Goal: Task Accomplishment & Management: Complete application form

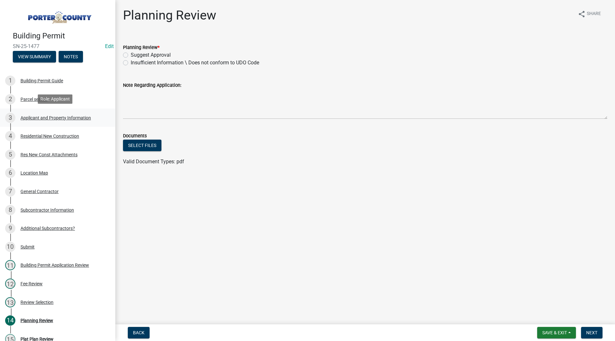
click at [65, 123] on link "3 Applicant and Property Information" at bounding box center [57, 118] width 115 height 19
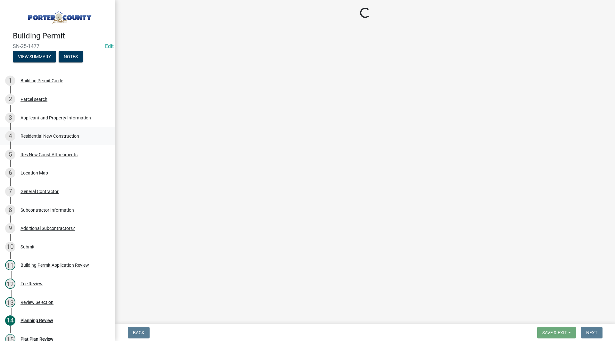
select select "403f4b3c-c23a-4b9f-b6b7-b4f73366513c"
select select "cab7bb26-0259-4021-a4e9-b3a2d3356afe"
select select "19353e9d-6395-4d02-b087-104cb5947cdc"
select select "2efa8551-7904-454d-991c-0e0cd31120f6"
select select "e2d1b1d7-ccc9-456b-9e96-e16306515997"
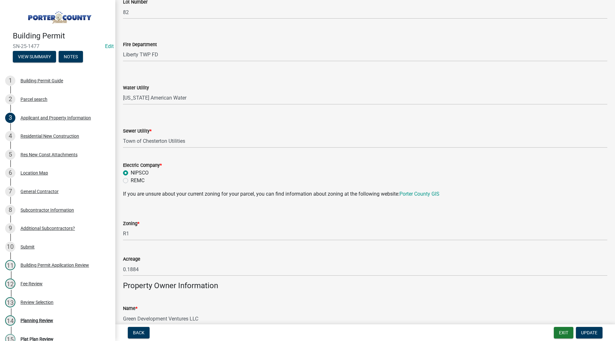
scroll to position [857, 0]
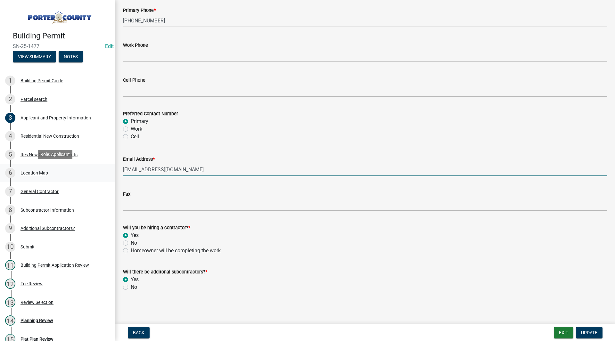
drag, startPoint x: 207, startPoint y: 168, endPoint x: 105, endPoint y: 176, distance: 102.5
click at [105, 176] on div "Building Permit SN-25-1477 Edit View Summary Notes 1 Building Permit Guide 2 Pa…" at bounding box center [307, 170] width 615 height 341
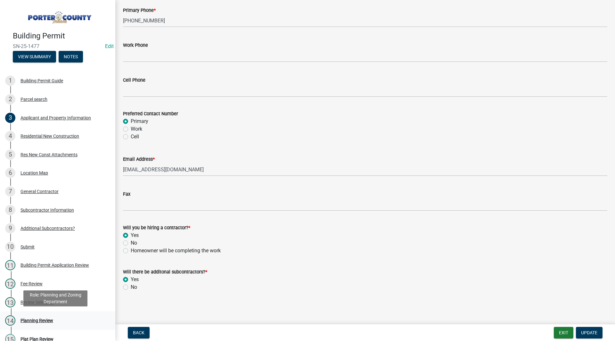
click at [31, 318] on div "Planning Review" at bounding box center [37, 320] width 33 height 4
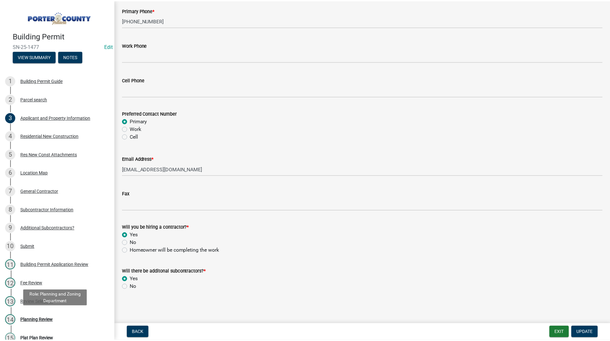
scroll to position [0, 0]
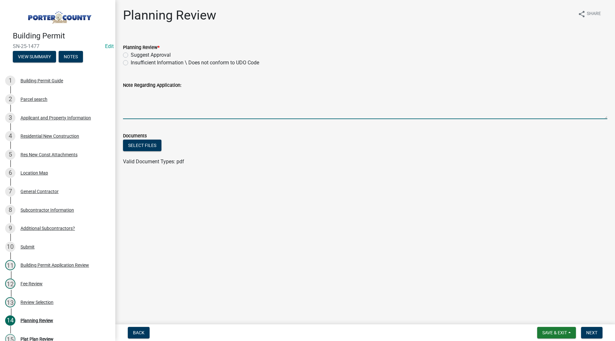
click at [158, 111] on textarea "Note Regarding Application:" at bounding box center [365, 104] width 484 height 30
type textarea "Need basement release. email sent 8/18/25 SH"
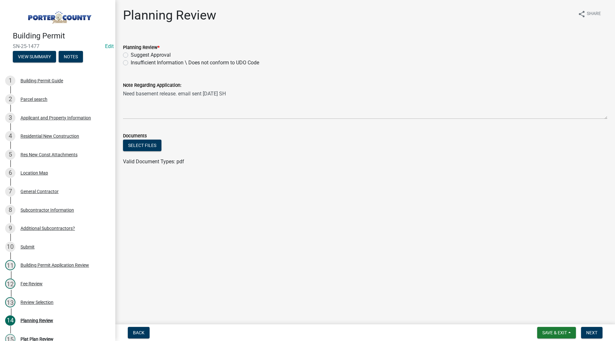
click at [135, 64] on label "Insufficient Information \ Does not conform to UDO Code" at bounding box center [195, 63] width 128 height 8
click at [135, 63] on input "Insufficient Information \ Does not conform to UDO Code" at bounding box center [133, 61] width 4 height 4
radio input "true"
click at [555, 330] on button "Save & Exit" at bounding box center [556, 333] width 39 height 12
click at [547, 315] on button "Save & Exit" at bounding box center [550, 315] width 51 height 15
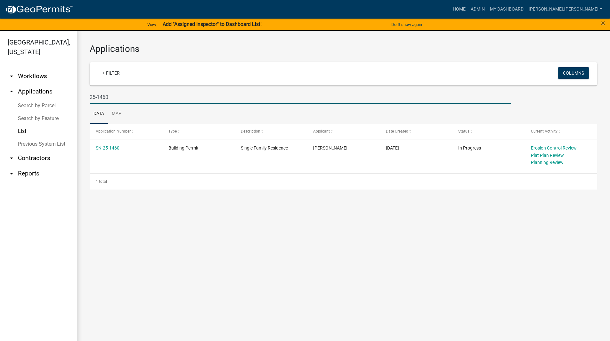
drag, startPoint x: 119, startPoint y: 94, endPoint x: 62, endPoint y: 106, distance: 58.7
click at [62, 106] on div "Porter County, Indiana arrow_drop_down Workflows List arrow_drop_up Application…" at bounding box center [305, 190] width 610 height 318
paste input "78"
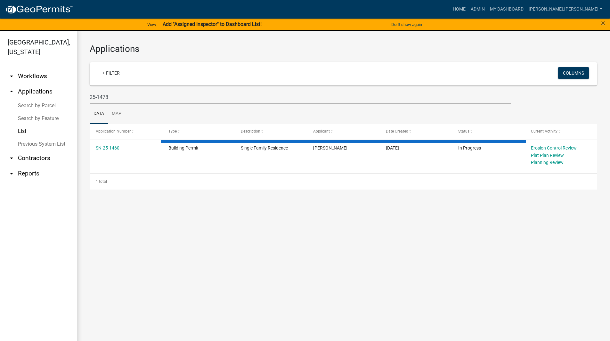
click at [81, 107] on div "Applications + Filter Columns 25-1478 Data Map Application Number Type Descript…" at bounding box center [343, 117] width 533 height 172
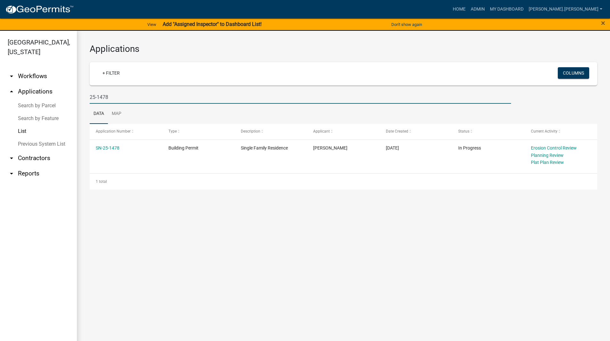
click at [124, 99] on input "25-1478" at bounding box center [301, 97] width 422 height 13
click at [221, 99] on input "25-1480" at bounding box center [301, 97] width 422 height 13
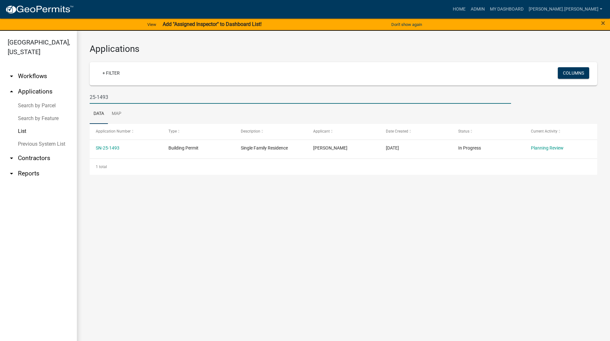
click at [126, 94] on input "25-1493" at bounding box center [301, 97] width 422 height 13
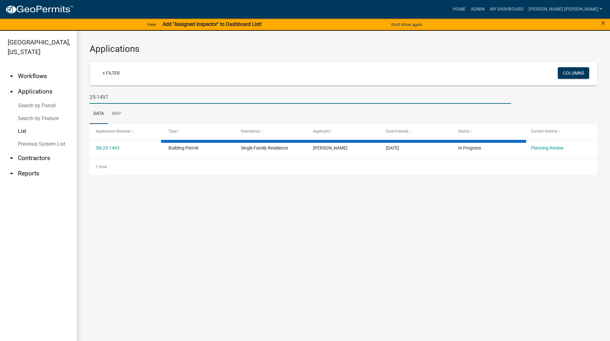
click at [85, 77] on div "Applications + Filter Columns 25-1497 Data Map Application Number Type Descript…" at bounding box center [343, 109] width 533 height 157
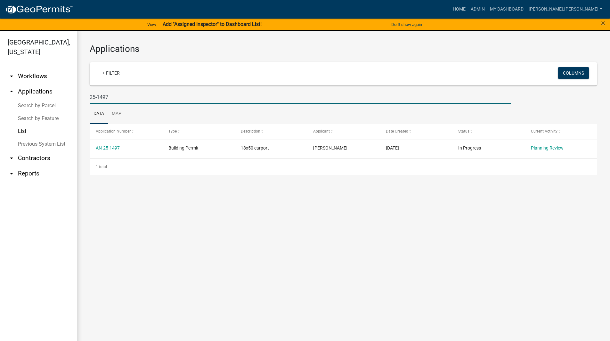
click at [114, 96] on input "25-1497" at bounding box center [301, 97] width 422 height 13
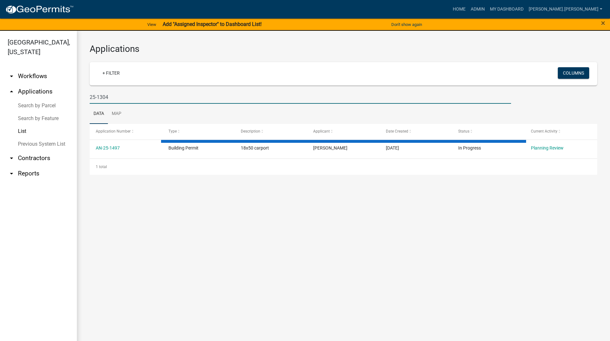
type input "25-1304"
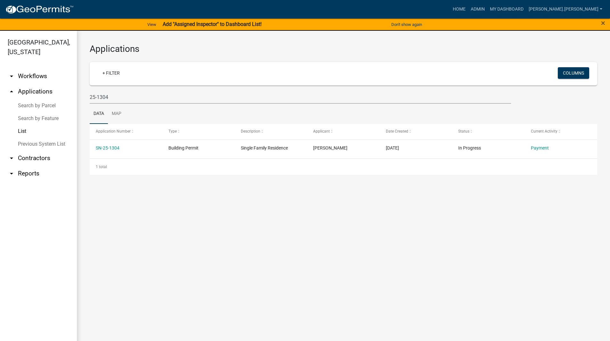
click at [87, 145] on div "Applications + Filter Columns 25-1304 Data Map Application Number Type Descript…" at bounding box center [343, 109] width 533 height 157
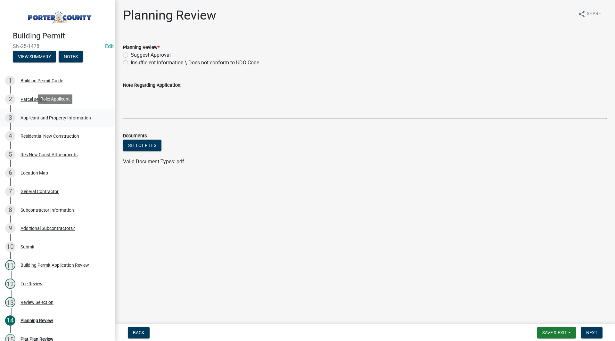
click at [82, 117] on div "Applicant and Property Information" at bounding box center [56, 118] width 70 height 4
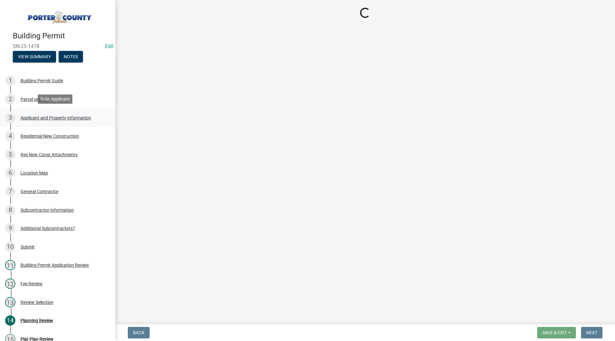
select select "403f4b3c-c23a-4b9f-b6b7-b4f73366513c"
select select "cab7bb26-0259-4021-a4e9-b3a2d3356afe"
select select "19353e9d-6395-4d02-b087-104cb5947cdc"
select select "2efa8551-7904-454d-991c-0e0cd31120f6"
select select "e2d1b1d7-ccc9-456b-9e96-e16306515997"
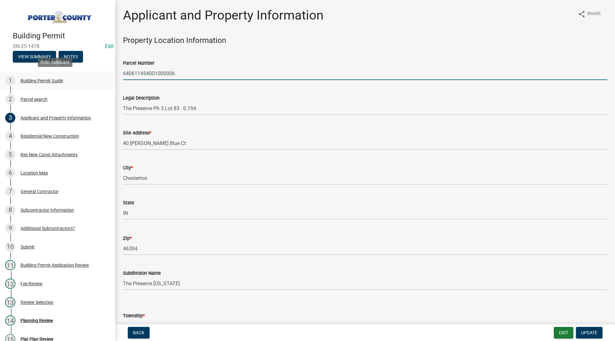
drag, startPoint x: 180, startPoint y: 70, endPoint x: 98, endPoint y: 76, distance: 81.9
click at [98, 76] on div "Building Permit SN-25-1478 Edit View Summary Notes 1 Building Permit Guide 2 Pa…" at bounding box center [307, 170] width 615 height 341
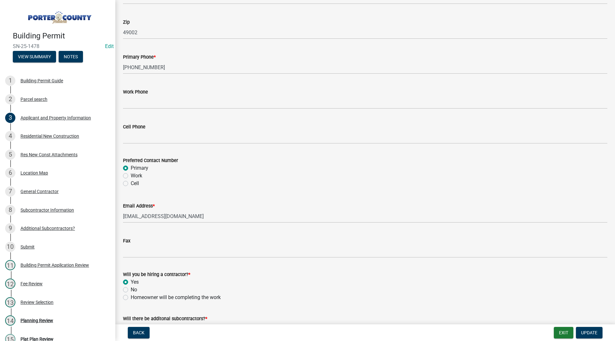
scroll to position [857, 0]
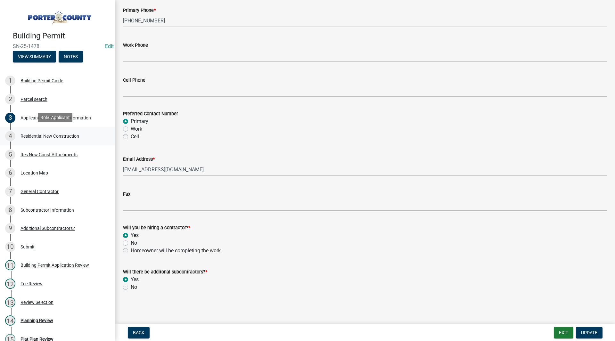
click at [50, 131] on div "4 Residential New Construction" at bounding box center [55, 136] width 100 height 10
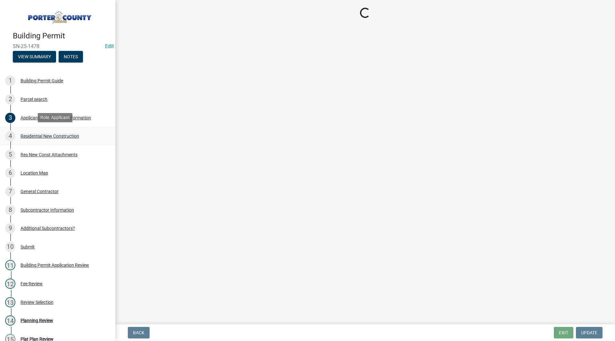
scroll to position [0, 0]
click at [48, 152] on div "Res New Const Attachments" at bounding box center [49, 154] width 57 height 4
select select "9e518564-4428-4eb4-941b-0b1ac8082854"
select select "785cad32-1873-4672-a03b-bc5f46564cd6"
select select "b5a5c90e-8d72-4ffd-8079-af89c218e1ea"
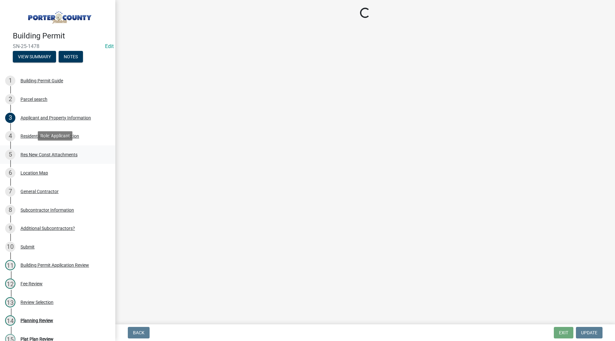
select select "da227d29-566a-49e4-bd4b-3ce542f228e7"
select select "b2533de0-56d2-4a1b-ad2e-8e3ba085ecca"
select select "4ed651f6-e774-4e8f-9661-530b5508df77"
select select "bbae15df-4b7c-4889-a1a2-bdce83955e33"
select select "d3842ca8-a9b0-43e7-b24f-ba0c572b5ff6"
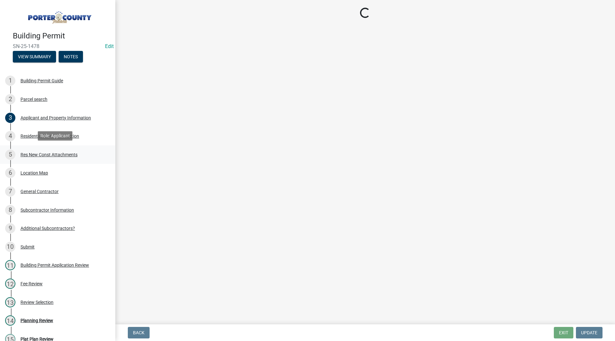
select select "aeb13f5b-f618-4fb0-9457-a1d82e5b0688"
select select "71653642-ddb3-43c7-8707-56d19eb42a49"
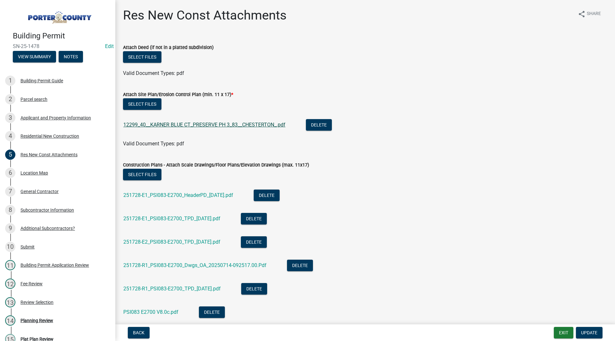
click at [200, 125] on link "12299_40__KARNER BLUE CT_PRESERVE PH 3_83__CHESTERTON_.pdf" at bounding box center [204, 125] width 162 height 6
click at [161, 196] on link "251728-E1_PSI083-E2700_HeaderPD_7-11-25.pdf" at bounding box center [178, 195] width 110 height 6
click at [51, 134] on div "Residential New Construction" at bounding box center [50, 136] width 59 height 4
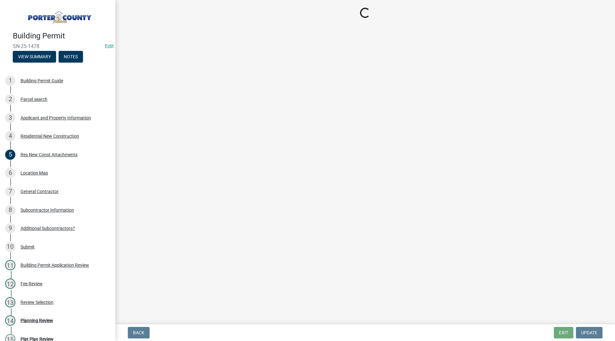
select select "9e518564-4428-4eb4-941b-0b1ac8082854"
select select "785cad32-1873-4672-a03b-bc5f46564cd6"
select select "b5a5c90e-8d72-4ffd-8079-af89c218e1ea"
select select "da227d29-566a-49e4-bd4b-3ce542f228e7"
select select "b2533de0-56d2-4a1b-ad2e-8e3ba085ecca"
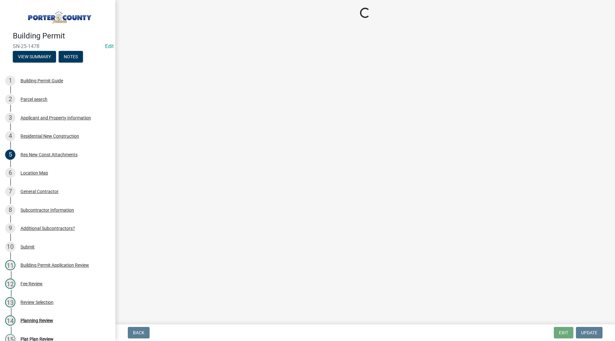
select select "4ed651f6-e774-4e8f-9661-530b5508df77"
select select "bbae15df-4b7c-4889-a1a2-bdce83955e33"
select select "d3842ca8-a9b0-43e7-b24f-ba0c572b5ff6"
select select "aeb13f5b-f618-4fb0-9457-a1d82e5b0688"
select select "71653642-ddb3-43c7-8707-56d19eb42a49"
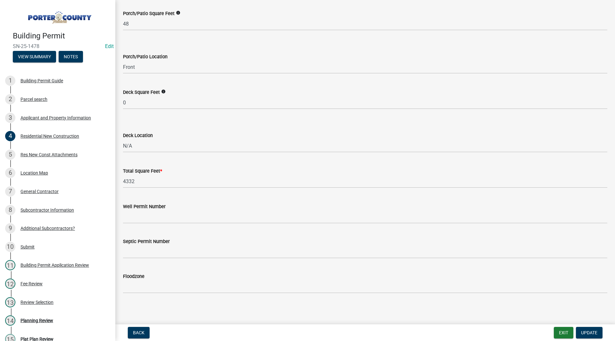
scroll to position [1657, 0]
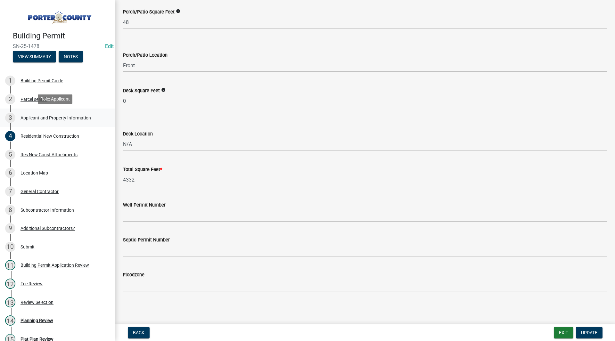
click at [53, 116] on div "Applicant and Property Information" at bounding box center [56, 118] width 70 height 4
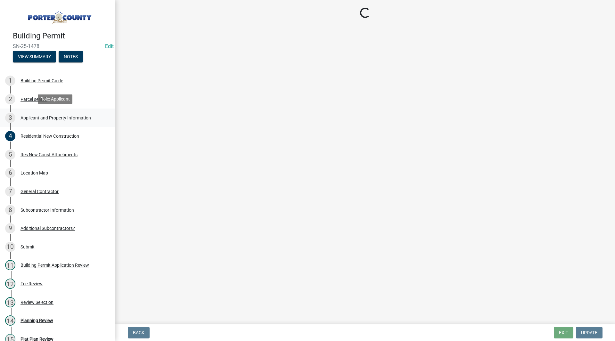
scroll to position [0, 0]
select select "403f4b3c-c23a-4b9f-b6b7-b4f73366513c"
select select "cab7bb26-0259-4021-a4e9-b3a2d3356afe"
select select "19353e9d-6395-4d02-b087-104cb5947cdc"
select select "2efa8551-7904-454d-991c-0e0cd31120f6"
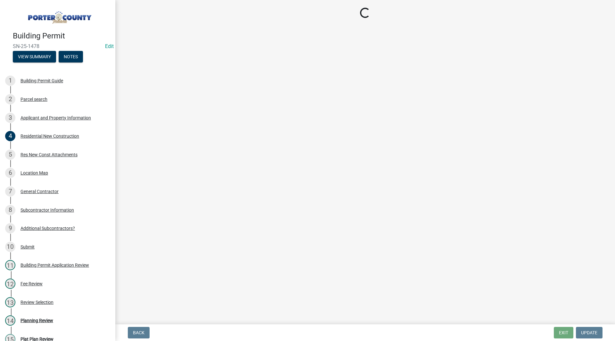
select select "e2d1b1d7-ccc9-456b-9e96-e16306515997"
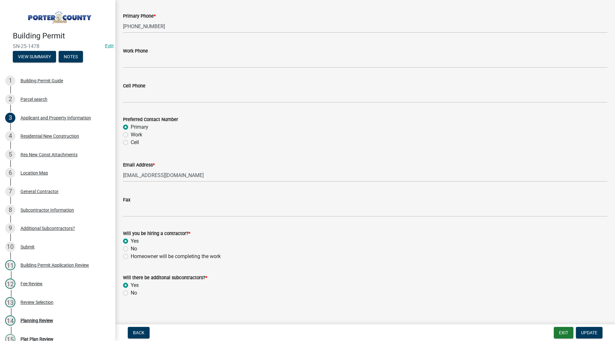
scroll to position [857, 0]
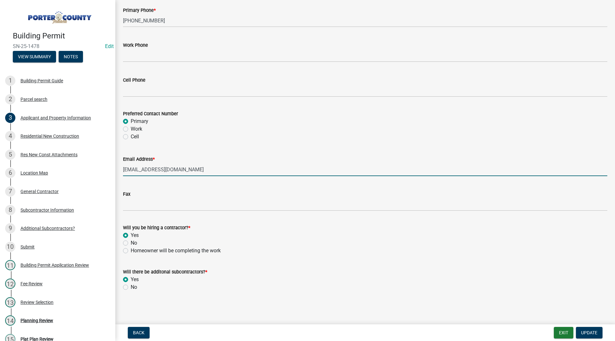
drag, startPoint x: 195, startPoint y: 172, endPoint x: 114, endPoint y: 171, distance: 80.7
click at [114, 171] on div "Building Permit SN-25-1478 Edit View Summary Notes 1 Building Permit Guide 2 Pa…" at bounding box center [307, 170] width 615 height 341
click at [37, 319] on div "Planning Review" at bounding box center [37, 320] width 33 height 4
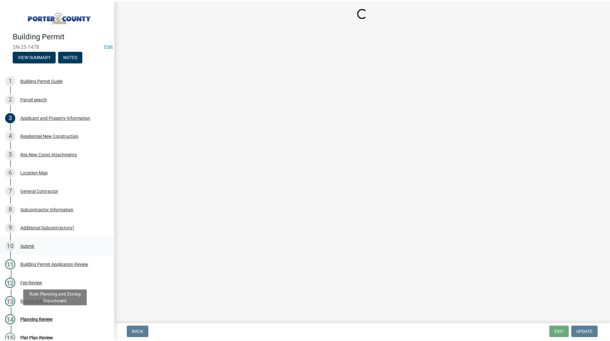
scroll to position [0, 0]
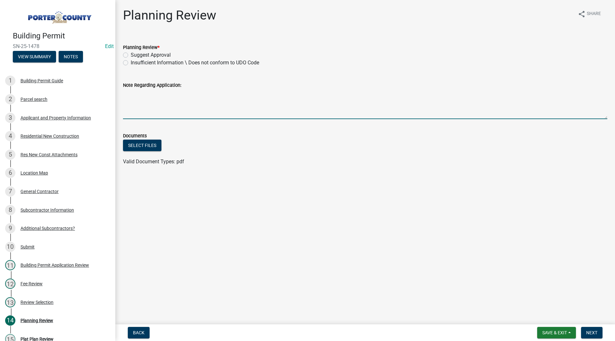
click at [160, 91] on textarea "Note Regarding Application:" at bounding box center [365, 104] width 484 height 30
click at [238, 95] on textarea "Basement Water Table Release required. email setn 8/18/25 SH" at bounding box center [365, 104] width 484 height 30
type textarea "Basement Water Table Release required. email sent 8/18/25 SH"
click at [219, 62] on label "Insufficient Information \ Does not conform to UDO Code" at bounding box center [195, 63] width 128 height 8
click at [135, 62] on input "Insufficient Information \ Does not conform to UDO Code" at bounding box center [133, 61] width 4 height 4
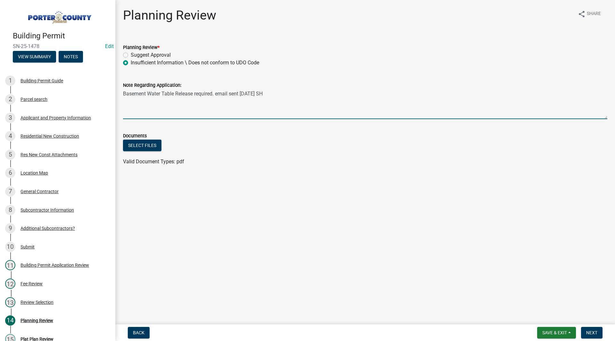
radio input "true"
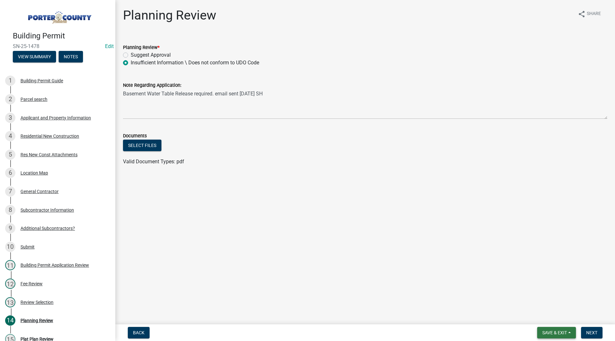
click at [552, 332] on span "Save & Exit" at bounding box center [554, 332] width 25 height 5
click at [541, 315] on button "Save & Exit" at bounding box center [550, 315] width 51 height 15
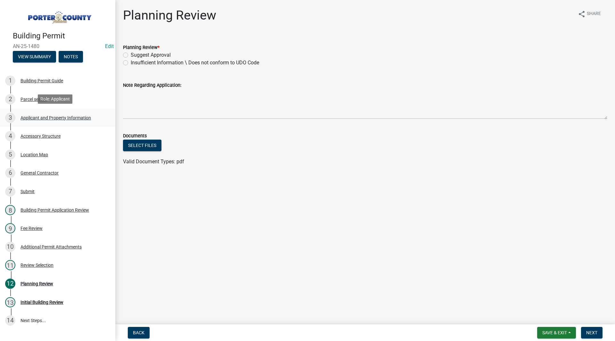
click at [66, 116] on div "Applicant and Property Information" at bounding box center [56, 118] width 70 height 4
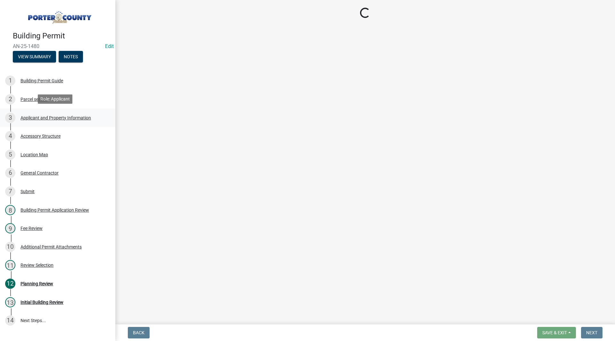
select select "eebc071e-620a-4db8-83e9-cb6b194c67e9"
select select "aff3c597-e127-4f23-88a6-ba02da3a16c7"
select select "b0f6f87b-588c-48c3-b728-322303c6bafe"
select select "ea6751d4-6bf7-4a16-89ee-f7801ab82aa1"
select select "92efe679-05f4-414a-9426-51627fba5de6"
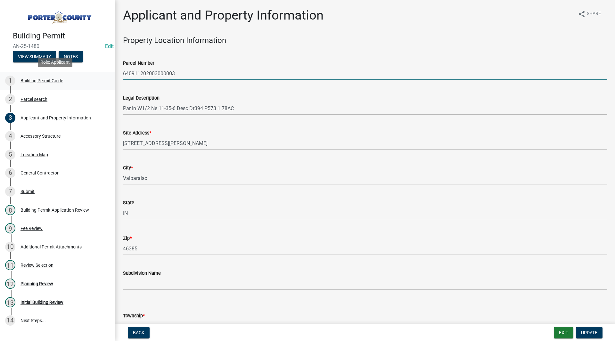
drag, startPoint x: 191, startPoint y: 73, endPoint x: 93, endPoint y: 81, distance: 98.4
click at [92, 81] on div "Building Permit AN-25-1480 Edit View Summary Notes 1 Building Permit Guide 2 Pa…" at bounding box center [307, 170] width 615 height 341
click at [152, 79] on input "640911202003000003" at bounding box center [365, 73] width 484 height 13
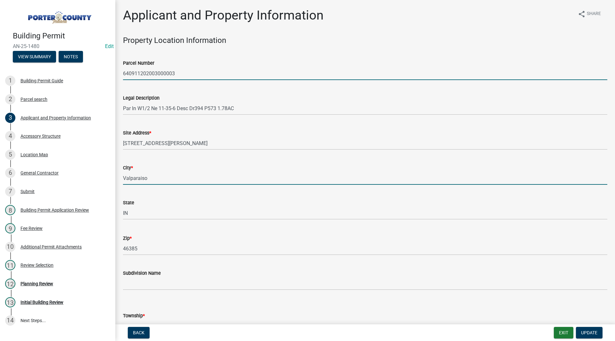
click at [227, 177] on input "Valparaiso" at bounding box center [365, 178] width 484 height 13
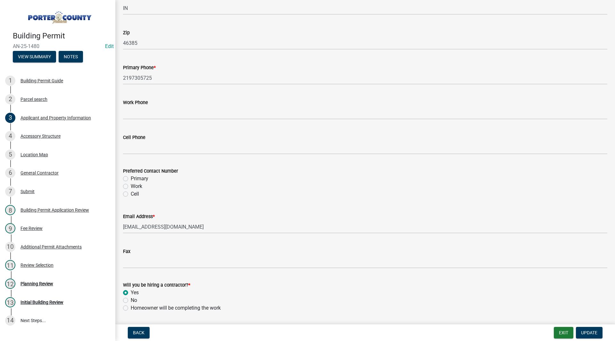
scroll to position [857, 0]
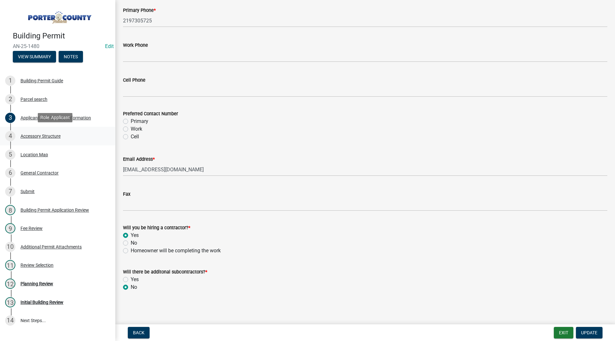
click at [43, 143] on link "4 Accessory Structure" at bounding box center [57, 136] width 115 height 19
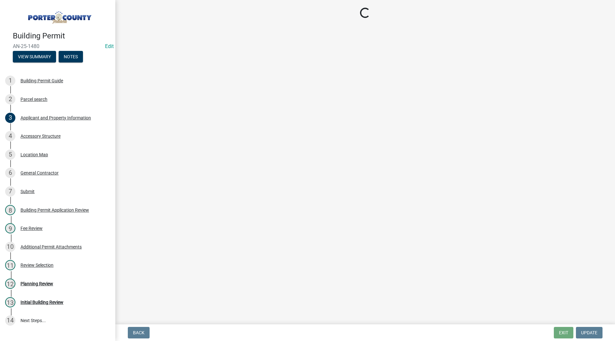
select select "e417d459-1a07-4045-9f8a-b98bfca84a5c"
select select "b16561a8-8531-4c00-a0ba-45c0345273e3"
select select "29856c7f-eeba-4e54-97cb-4d08c5c5b677"
select select "d4b8d1da-05eb-44cd-bbb6-c979fa719f22"
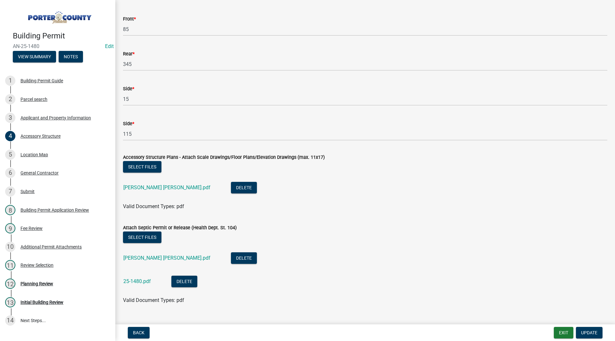
scroll to position [1106, 0]
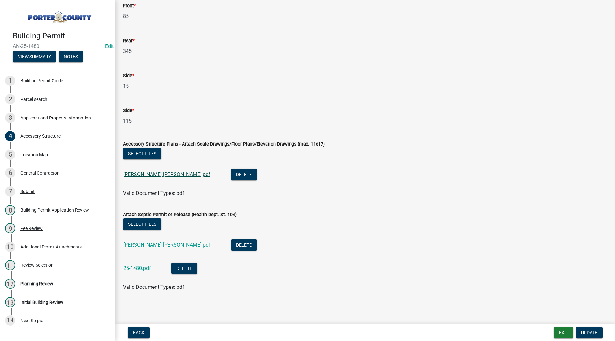
click at [128, 175] on link "hart roberts.pdf" at bounding box center [166, 174] width 87 height 6
click at [132, 268] on link "25-1480.pdf" at bounding box center [137, 268] width 28 height 6
click at [243, 183] on li "hart roberts.pdf Delete" at bounding box center [365, 175] width 484 height 23
click at [51, 285] on div "Planning Review" at bounding box center [37, 284] width 33 height 4
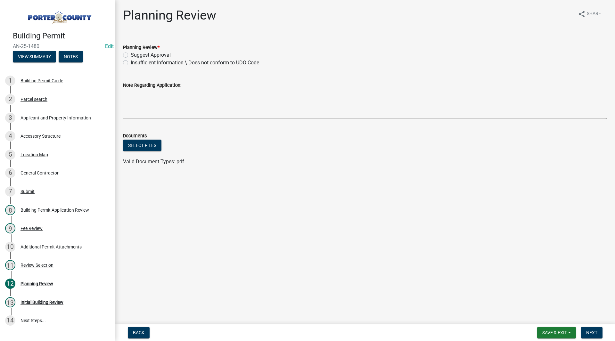
click at [151, 53] on label "Suggest Approval" at bounding box center [151, 55] width 40 height 8
click at [135, 53] on input "Suggest Approval" at bounding box center [133, 53] width 4 height 4
radio input "true"
click at [594, 331] on span "Next" at bounding box center [591, 332] width 11 height 5
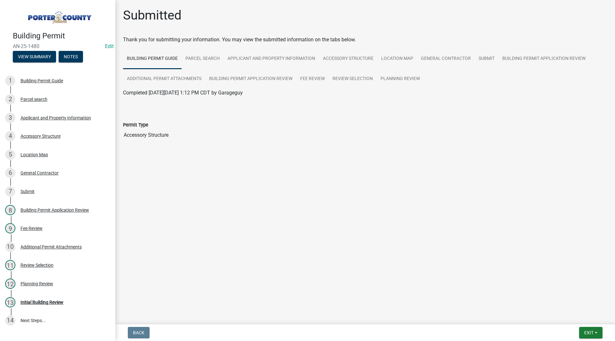
click at [192, 173] on main "Submitted Thank you for submitting your information. You may view the submitted…" at bounding box center [365, 161] width 500 height 322
drag, startPoint x: 152, startPoint y: 124, endPoint x: 123, endPoint y: 126, distance: 29.5
click at [123, 126] on div "Permit Type" at bounding box center [365, 125] width 484 height 8
click at [123, 126] on label "Permit Type" at bounding box center [135, 125] width 25 height 4
click at [123, 129] on input "Accessory Structure" at bounding box center [365, 135] width 484 height 13
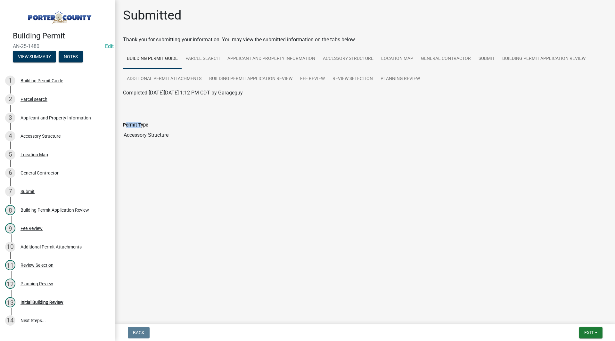
click at [123, 126] on label "Permit Type" at bounding box center [135, 125] width 25 height 4
click at [123, 129] on input "Accessory Structure" at bounding box center [365, 135] width 484 height 13
click at [123, 126] on label "Permit Type" at bounding box center [135, 125] width 25 height 4
click at [123, 129] on input "Accessory Structure" at bounding box center [365, 135] width 484 height 13
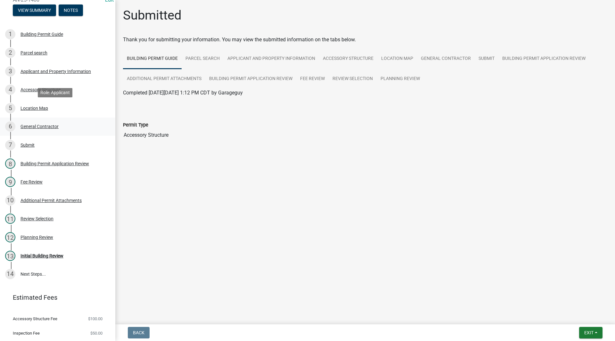
scroll to position [62, 0]
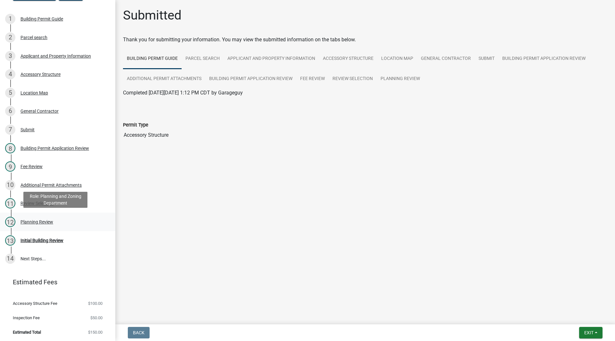
click at [49, 220] on div "Planning Review" at bounding box center [37, 222] width 33 height 4
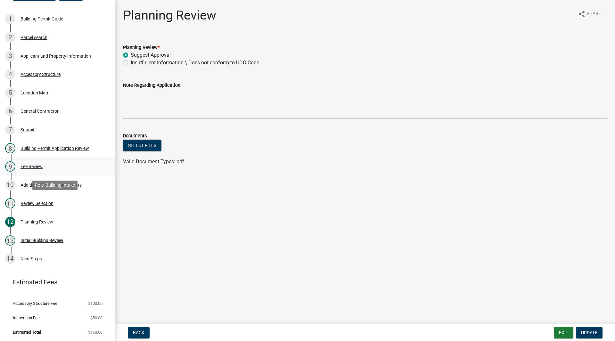
scroll to position [0, 0]
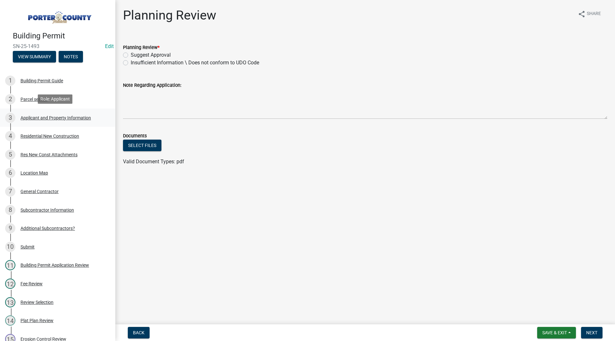
click at [90, 118] on div "Applicant and Property Information" at bounding box center [56, 118] width 70 height 4
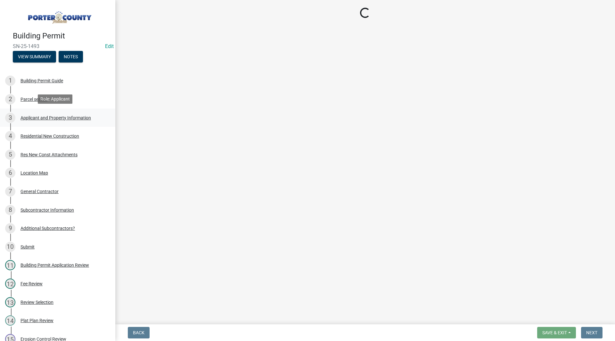
select select "403f4b3c-c23a-4b9f-b6b7-b4f73366513c"
select select "cab7bb26-0259-4021-a4e9-b3a2d3356afe"
select select "b0f6f87b-588c-48c3-b728-322303c6bafe"
select select "ea6751d4-6bf7-4a16-89ee-f7801ab82aa1"
select select "92efe679-05f4-414a-9426-51627fba5de6"
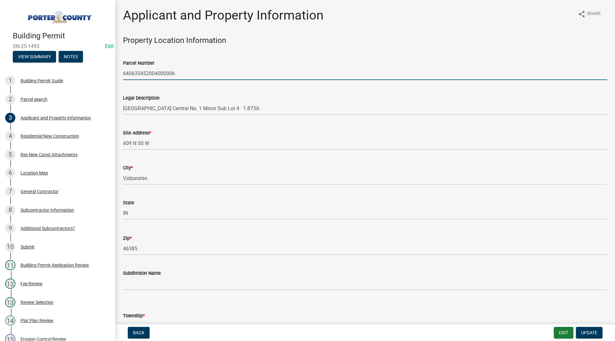
drag, startPoint x: 174, startPoint y: 73, endPoint x: 123, endPoint y: 80, distance: 52.1
click at [153, 92] on div "Legal Description Lexington Farms Central No. 1 Minor Sub Lot 4 1.873A" at bounding box center [365, 100] width 484 height 30
click at [156, 127] on div "Site Address * [STREET_ADDRESS]" at bounding box center [365, 135] width 484 height 30
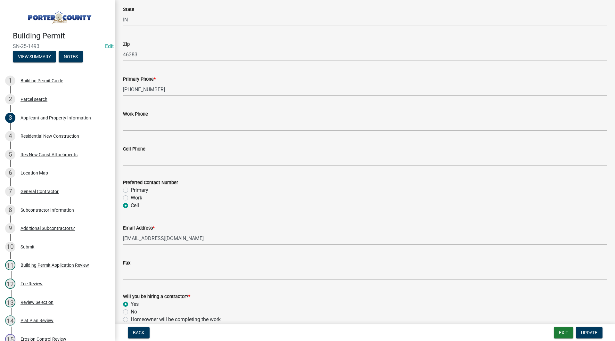
scroll to position [857, 0]
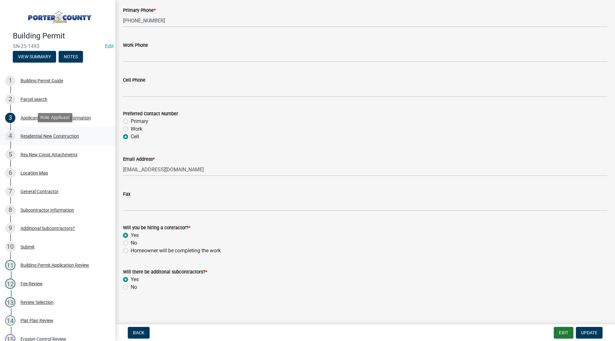
click at [76, 136] on div "Residential New Construction" at bounding box center [50, 136] width 59 height 4
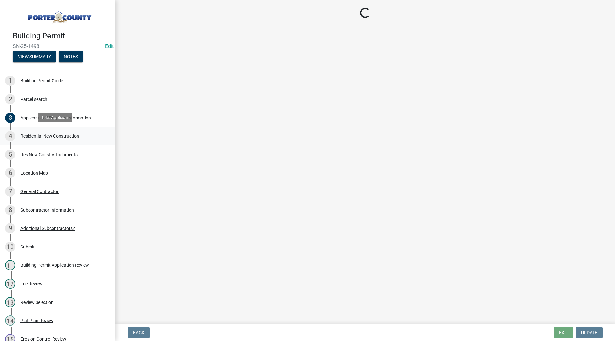
scroll to position [0, 0]
select select "4da9c449-5c2c-48cd-a36d-d108213ca6ba"
select select "62521bf7-7e7b-4e90-bf8e-bcfbe7af328a"
select select "8bba6b76-e342-4289-bfbc-7f8a7eb2a853"
select select "213e57c6-4a06-4c0c-a359-81f58e17bae6"
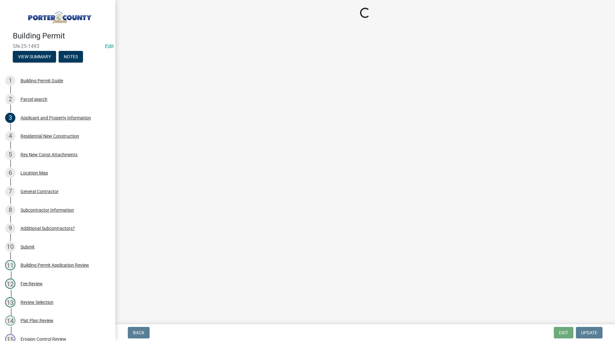
select select "e4a9b6e5-deab-401f-b49d-c88af2388f46"
select select "a7554658-1ff0-4ba4-86bb-30b1109b1a56"
select select "bbae15df-4b7c-4889-a1a2-bdce83955e33"
select select "7427f001-d34c-4c58-bf3c-f60178144653"
select select "aeb13f5b-f618-4fb0-9457-a1d82e5b0688"
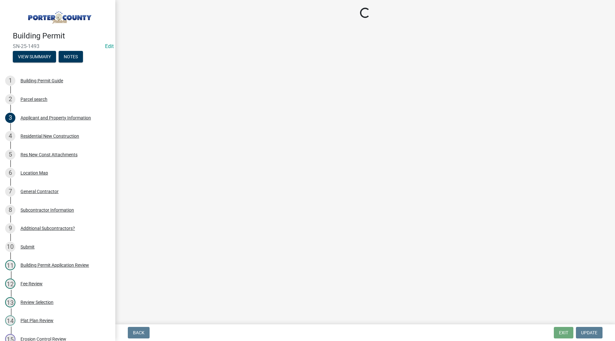
select select "569fc36c-3166-4026-8764-ea78816a78f1"
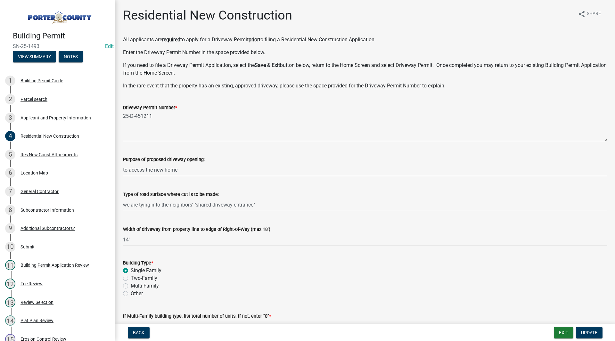
scroll to position [128, 0]
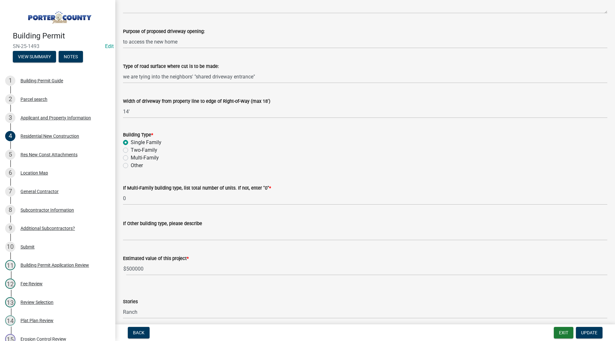
click at [138, 122] on wm-data-entity-input "Width of driveway from property line to edge of Right-of-Way (max 18') 14'" at bounding box center [365, 105] width 484 height 35
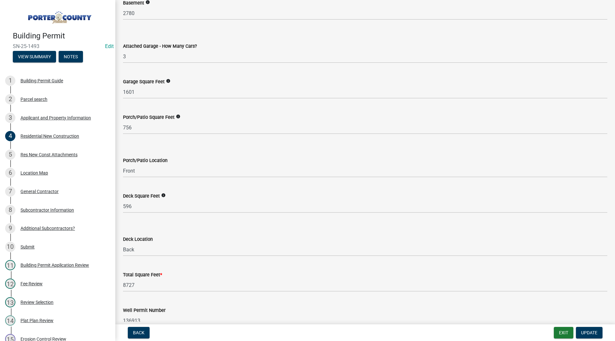
scroll to position [1657, 0]
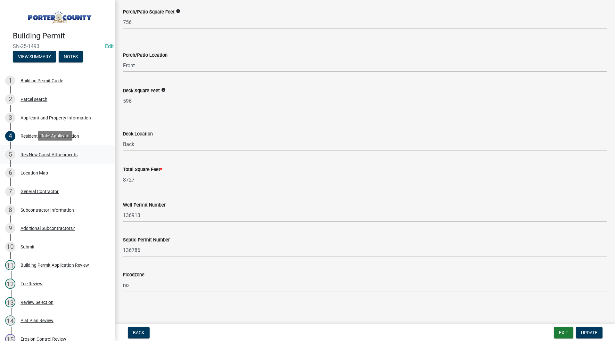
click at [51, 157] on div "5 Res New Const Attachments" at bounding box center [55, 155] width 100 height 10
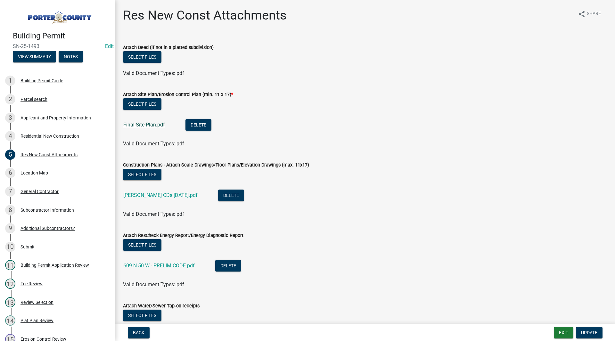
click at [144, 124] on link "Final Site Plan.pdf" at bounding box center [144, 125] width 42 height 6
click at [146, 193] on link "Ellis CDs 5-2-25.pdf" at bounding box center [160, 195] width 74 height 6
click at [73, 134] on div "Residential New Construction" at bounding box center [50, 136] width 59 height 4
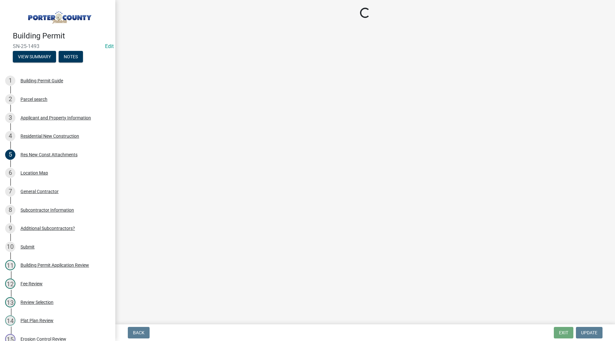
select select "4da9c449-5c2c-48cd-a36d-d108213ca6ba"
select select "62521bf7-7e7b-4e90-bf8e-bcfbe7af328a"
select select "8bba6b76-e342-4289-bfbc-7f8a7eb2a853"
select select "213e57c6-4a06-4c0c-a359-81f58e17bae6"
select select "e4a9b6e5-deab-401f-b49d-c88af2388f46"
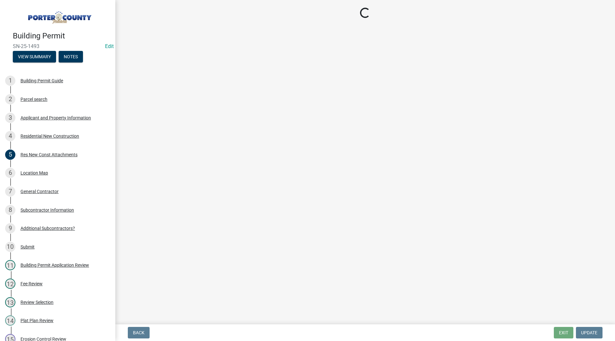
select select "a7554658-1ff0-4ba4-86bb-30b1109b1a56"
select select "bbae15df-4b7c-4889-a1a2-bdce83955e33"
select select "7427f001-d34c-4c58-bf3c-f60178144653"
select select "aeb13f5b-f618-4fb0-9457-a1d82e5b0688"
select select "569fc36c-3166-4026-8764-ea78816a78f1"
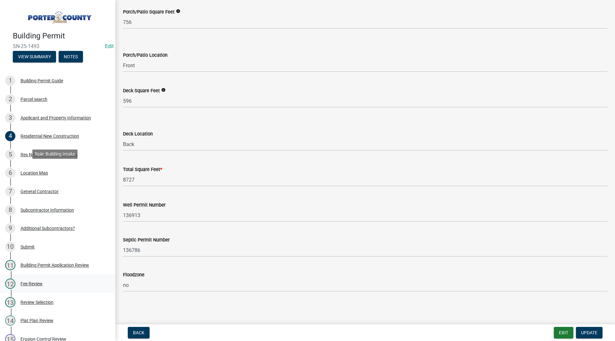
scroll to position [121, 0]
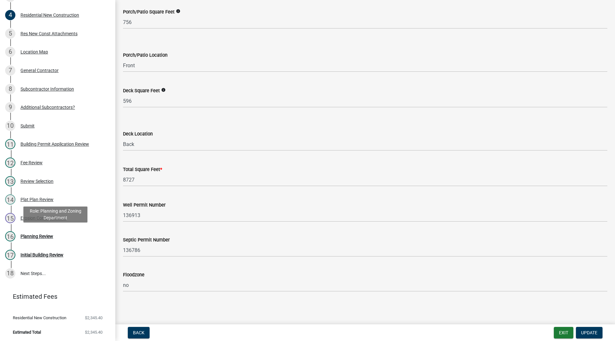
click at [58, 237] on div "16 Planning Review" at bounding box center [55, 236] width 100 height 10
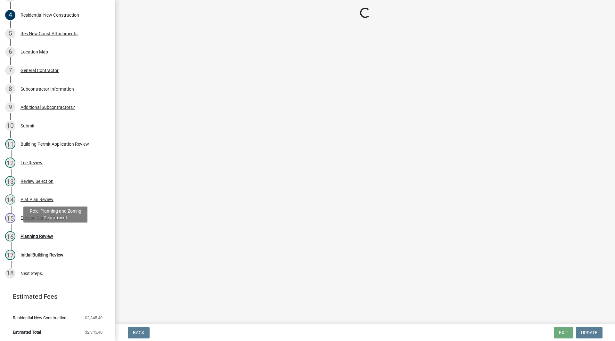
scroll to position [0, 0]
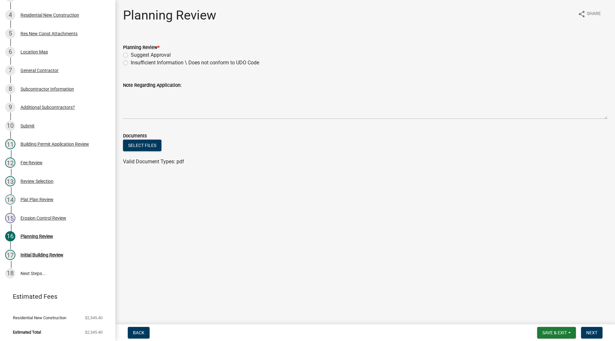
click at [162, 54] on label "Suggest Approval" at bounding box center [151, 55] width 40 height 8
click at [135, 54] on input "Suggest Approval" at bounding box center [133, 53] width 4 height 4
radio input "true"
click at [601, 335] on button "Next" at bounding box center [591, 333] width 21 height 12
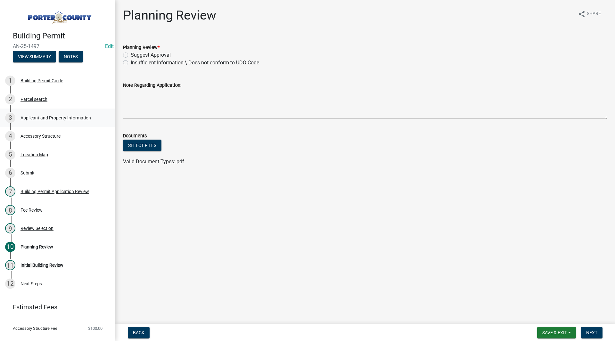
click at [49, 116] on div "Applicant and Property Information" at bounding box center [56, 118] width 70 height 4
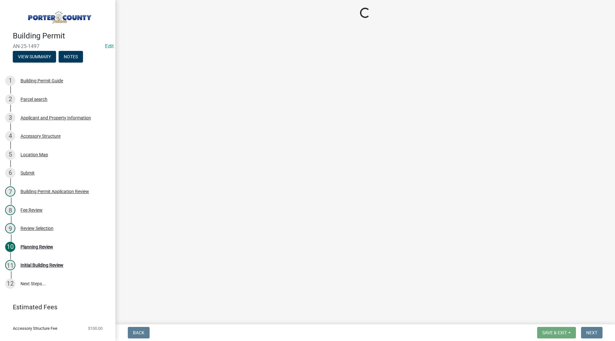
select select "4e6cbcac-7d48-4f78-b019-902ed53214cd"
select select "ea6751d4-6bf7-4a16-89ee-f7801ab82aa1"
select select "92efe679-05f4-414a-9426-51627fba5de6"
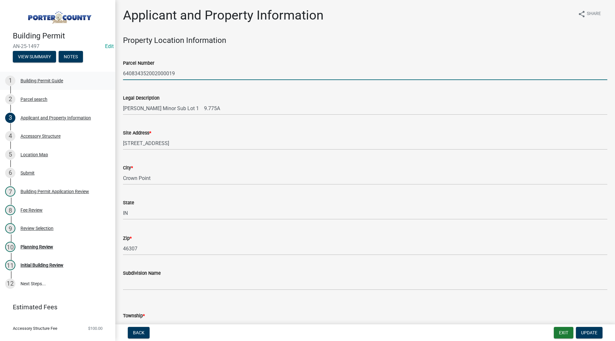
drag, startPoint x: 185, startPoint y: 69, endPoint x: 109, endPoint y: 85, distance: 78.2
click at [109, 85] on div "Building Permit AN-25-1497 Edit View Summary Notes 1 Building Permit Guide 2 Pa…" at bounding box center [307, 170] width 615 height 341
click at [154, 88] on div "Legal Description Reed-Gudas Minor Sub Lot 1 9.775A" at bounding box center [365, 100] width 484 height 30
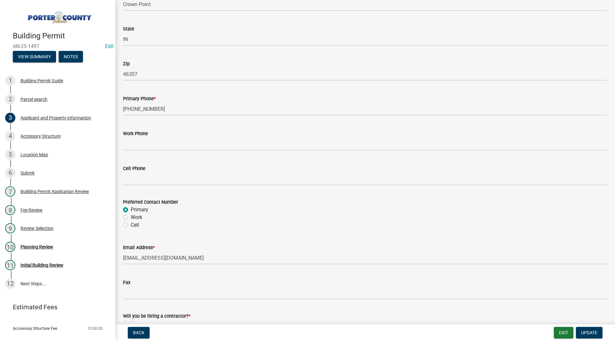
scroll to position [857, 0]
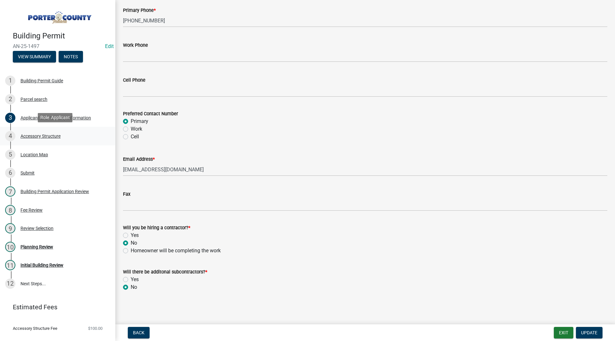
click at [69, 135] on div "4 Accessory Structure" at bounding box center [55, 136] width 100 height 10
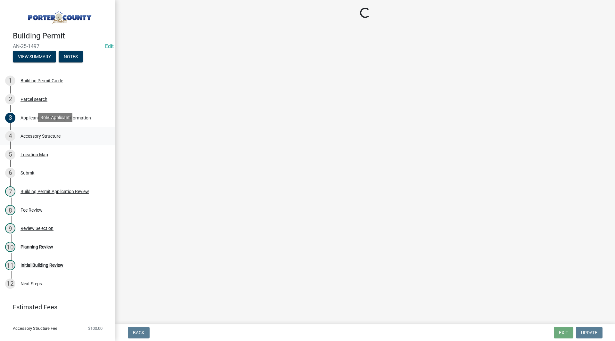
scroll to position [0, 0]
select select "eb23e218-7d4a-44a9-b83f-8c40f034bbaa"
select select "c9e834ac-bebe-4d20-b79b-0346d2791f6f"
select select "f445a0ba-bd7f-4793-84a4-aa7237a6abf8"
select select "d63a0ebc-b44d-481d-ab70-ec75eba29316"
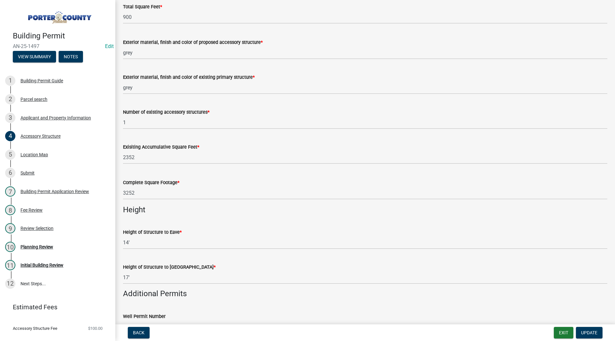
scroll to position [769, 0]
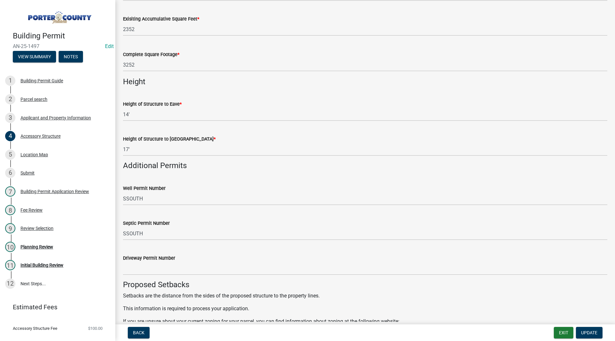
click at [155, 170] on h4 "Additional Permits" at bounding box center [365, 165] width 484 height 9
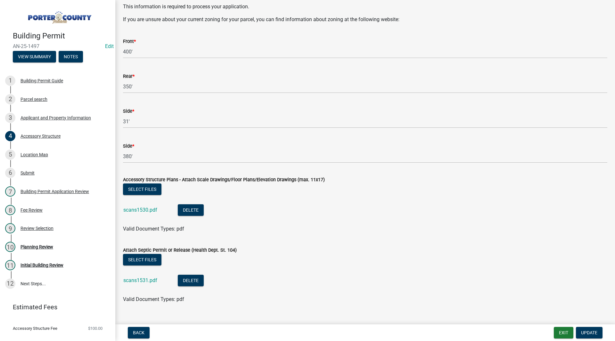
scroll to position [1083, 0]
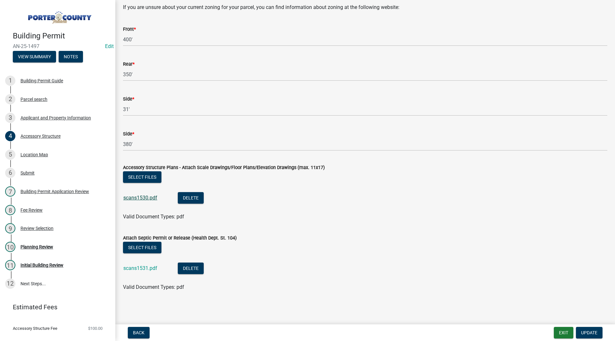
click at [149, 200] on link "scans1530.pdf" at bounding box center [140, 198] width 34 height 6
click at [151, 267] on link "scans1531.pdf" at bounding box center [140, 268] width 34 height 6
click at [49, 245] on div "Planning Review" at bounding box center [37, 247] width 33 height 4
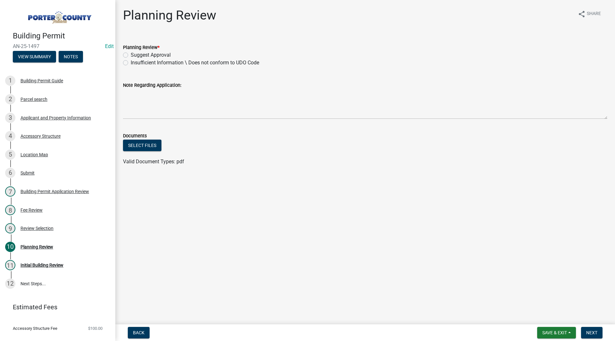
click at [133, 54] on label "Suggest Approval" at bounding box center [151, 55] width 40 height 8
click at [133, 54] on input "Suggest Approval" at bounding box center [133, 53] width 4 height 4
radio input "true"
click at [587, 332] on span "Next" at bounding box center [591, 332] width 11 height 5
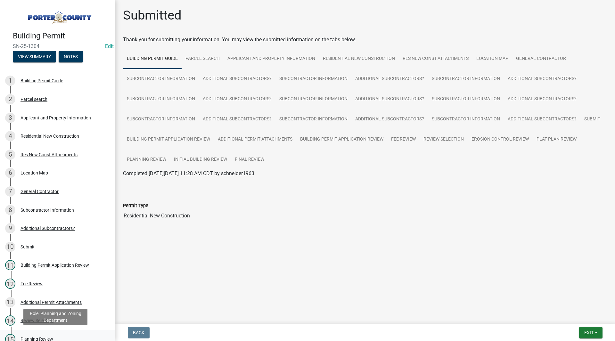
click at [40, 337] on div "Planning Review" at bounding box center [37, 339] width 33 height 4
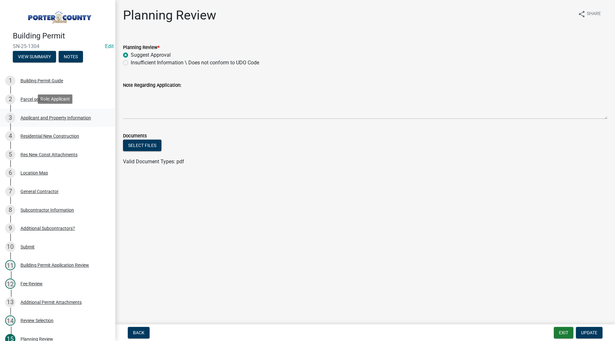
click at [65, 121] on div "3 Applicant and Property Information" at bounding box center [55, 118] width 100 height 10
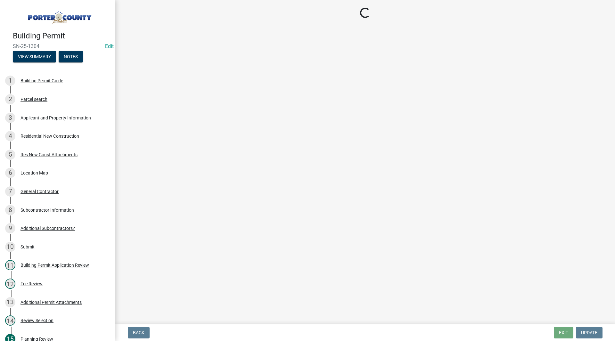
select select "eebc071e-620a-4db8-83e9-cb6b194c67e9"
select select "0ba2db78-5dbf-43b9-a42c-6cccc1e5ba15"
select select "0d764019-f1ff-4f3b-9299-33f0d080acc7"
